Goal: Navigation & Orientation: Find specific page/section

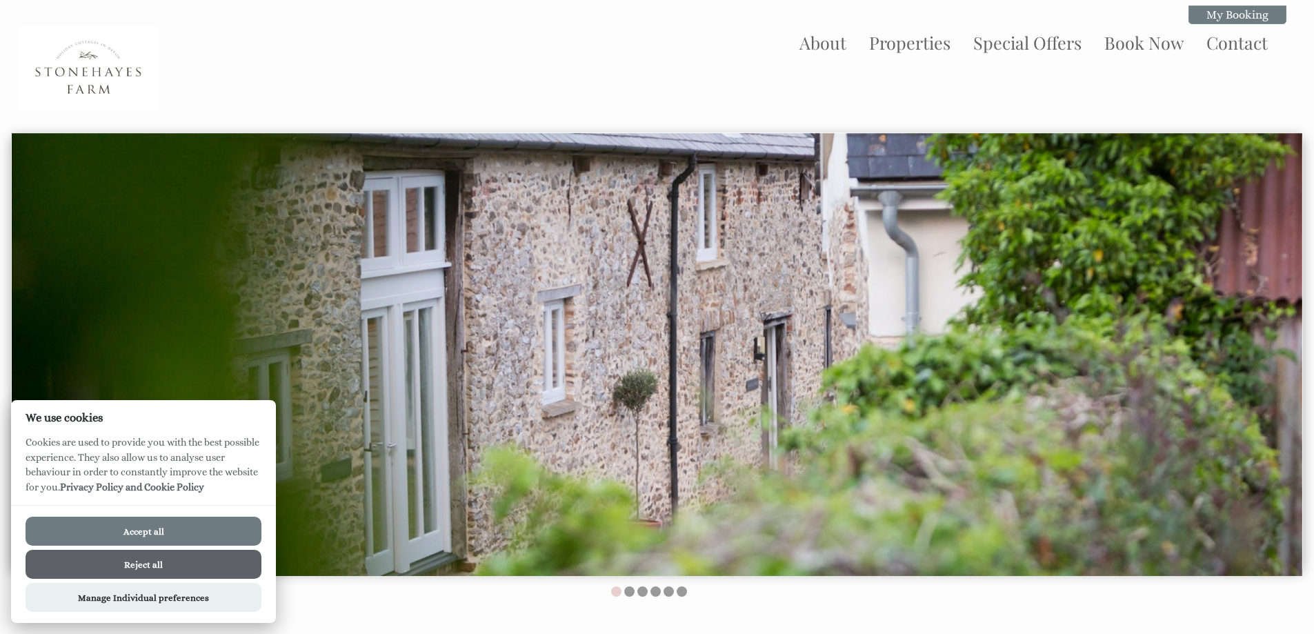
click at [183, 527] on button "Accept all" at bounding box center [144, 530] width 236 height 29
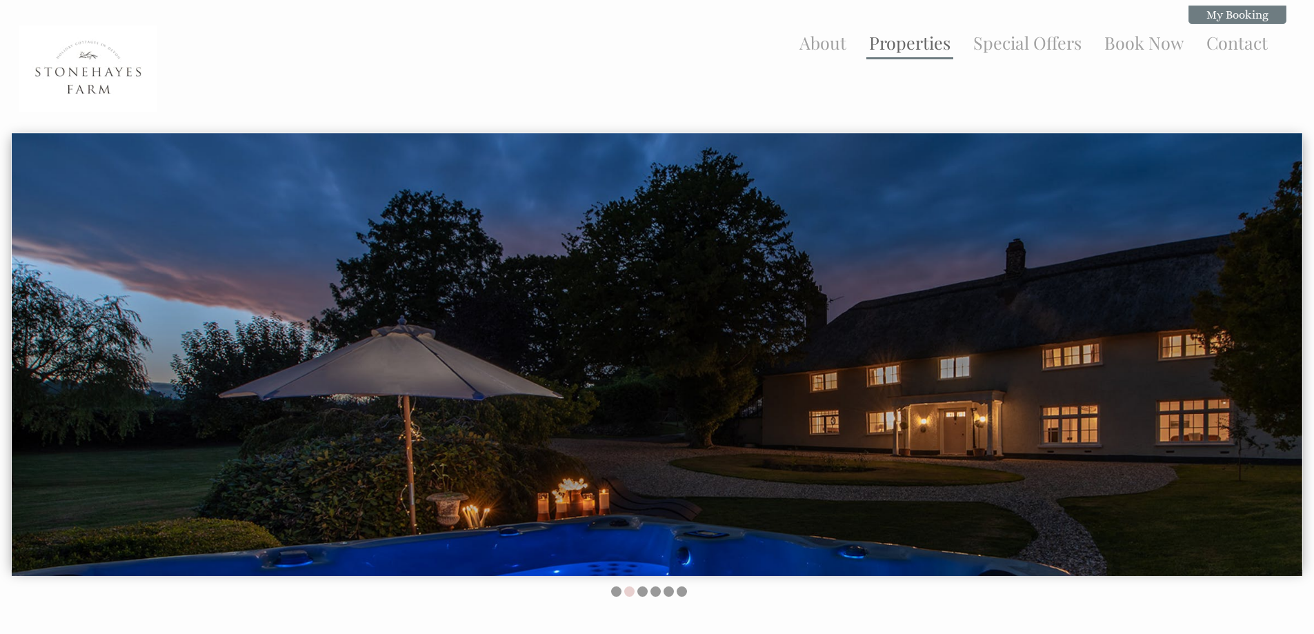
click at [911, 45] on link "Properties" at bounding box center [909, 42] width 81 height 23
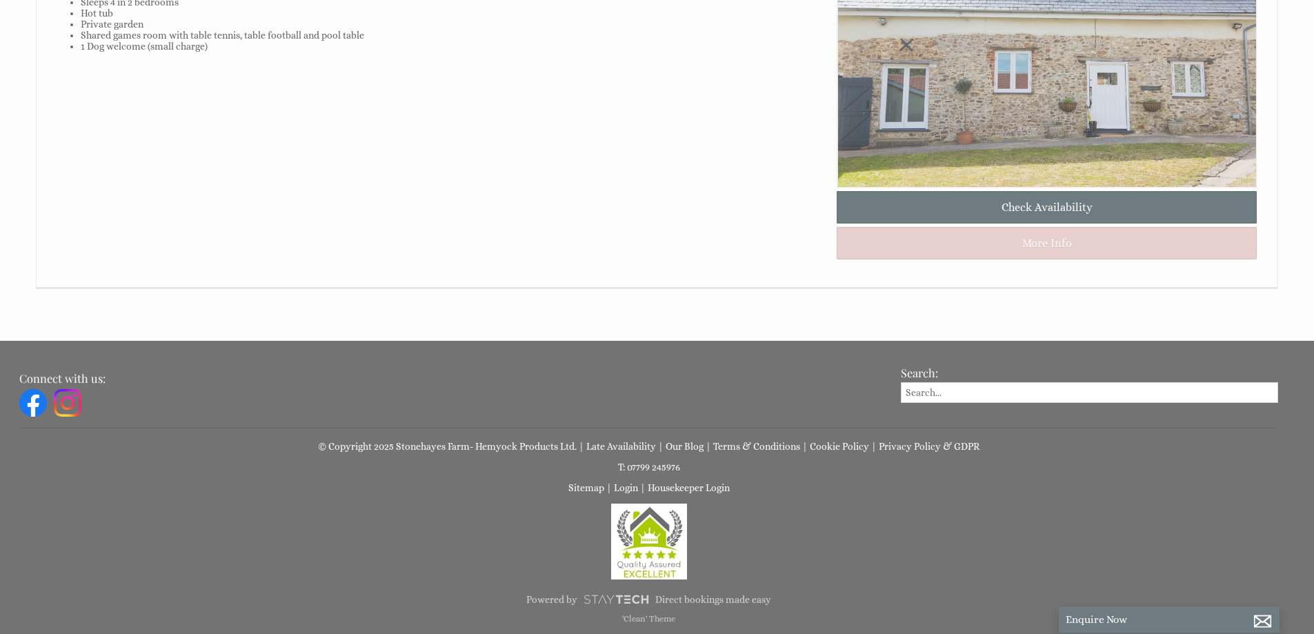
scroll to position [1156, 0]
